Goal: Check status: Check status

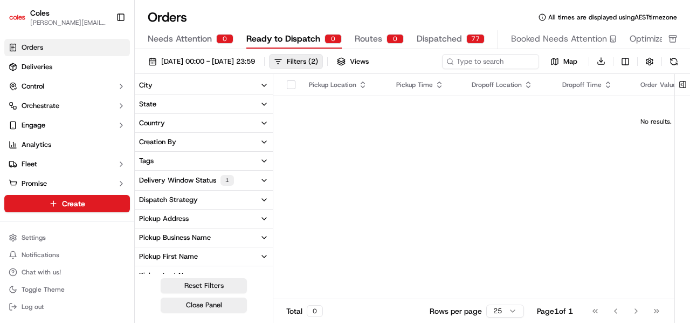
scroll to position [20, 0]
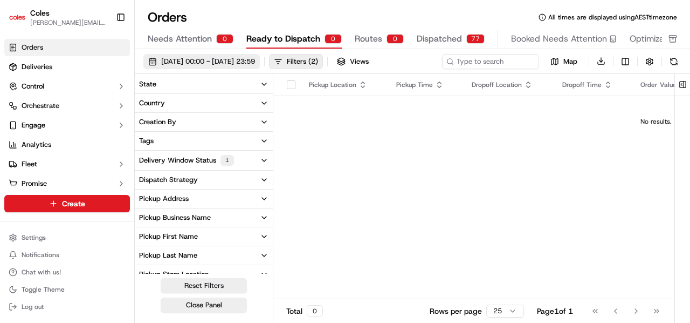
click at [249, 62] on span "[DATE] 00:00 - [DATE] 23:59" at bounding box center [208, 62] width 94 height 10
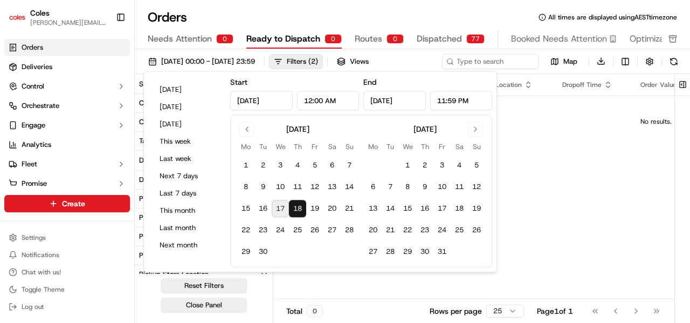
click at [298, 207] on button "18" at bounding box center [297, 208] width 17 height 17
click at [298, 208] on button "18" at bounding box center [297, 208] width 17 height 17
click at [297, 189] on button "11" at bounding box center [297, 187] width 17 height 17
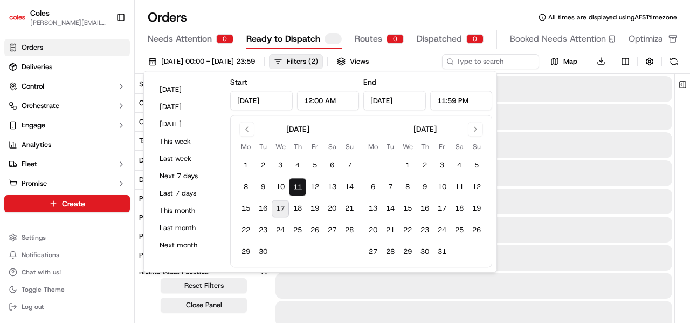
type input "[DATE]"
click at [296, 203] on button "18" at bounding box center [297, 208] width 17 height 17
type input "[DATE]"
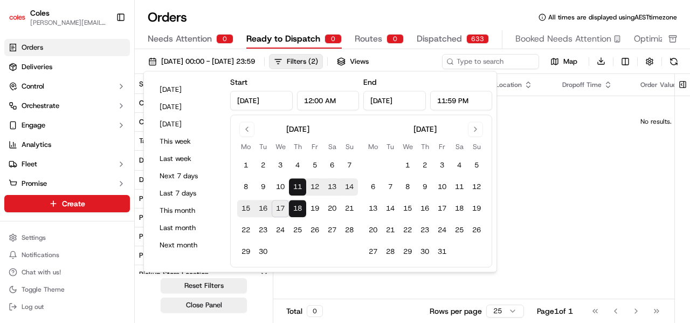
click at [296, 200] on button "18" at bounding box center [297, 208] width 17 height 17
type input "[DATE]"
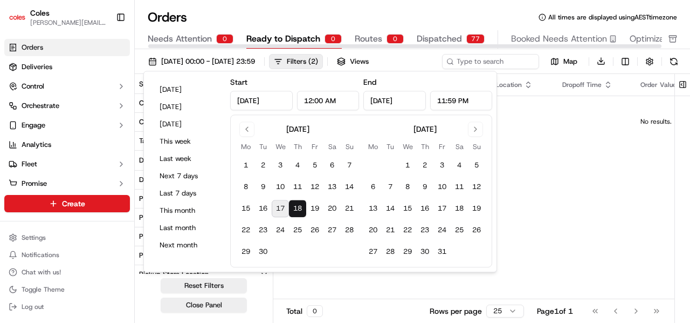
click at [457, 43] on span "Dispatched" at bounding box center [439, 38] width 45 height 13
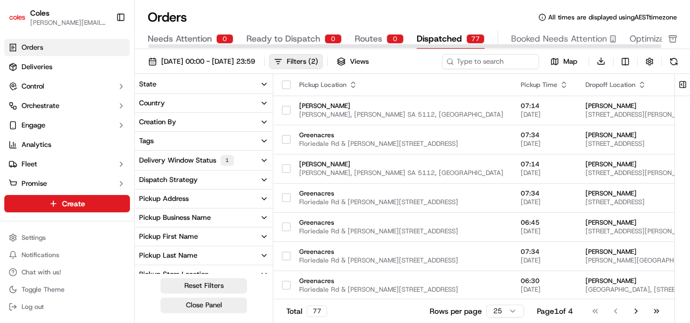
click at [272, 38] on span "Ready to Dispatch" at bounding box center [283, 38] width 74 height 13
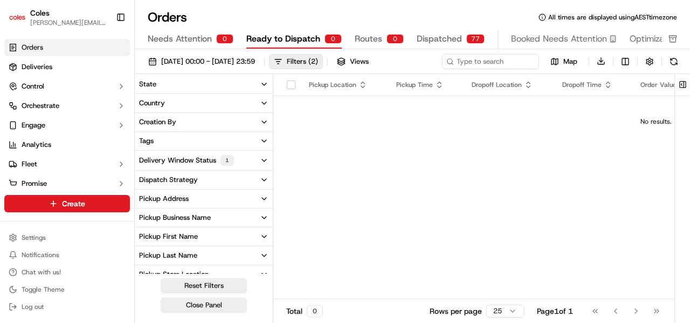
click at [331, 156] on div "Pickup Location Pickup Time Dropoff Location Dropoff Time Order Value Order Det…" at bounding box center [656, 186] width 766 height 225
click at [294, 171] on div "Pickup Location Pickup Time Dropoff Location Dropoff Time Order Value Order Det…" at bounding box center [656, 186] width 766 height 225
